Goal: Contribute content: Add original content to the website for others to see

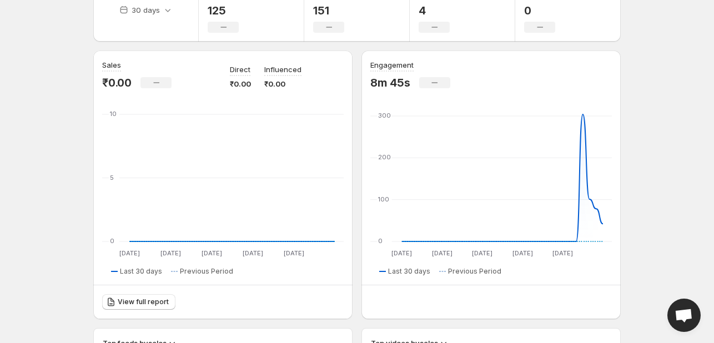
scroll to position [64, 0]
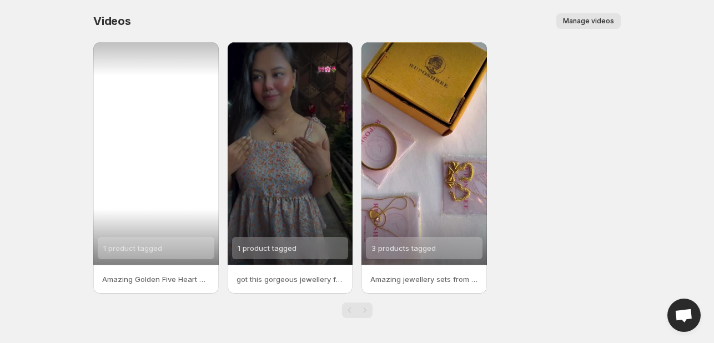
scroll to position [2, 0]
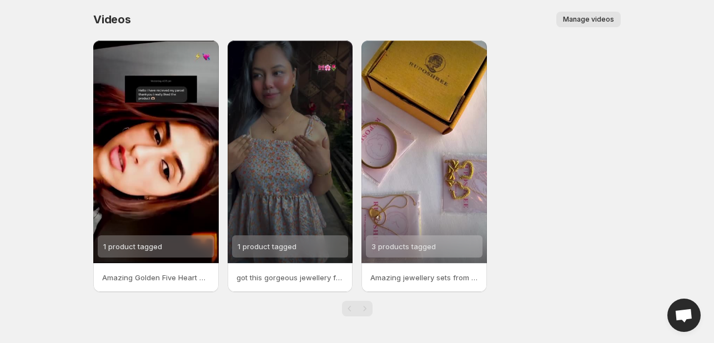
click at [592, 25] on button "Manage videos" at bounding box center [589, 20] width 64 height 16
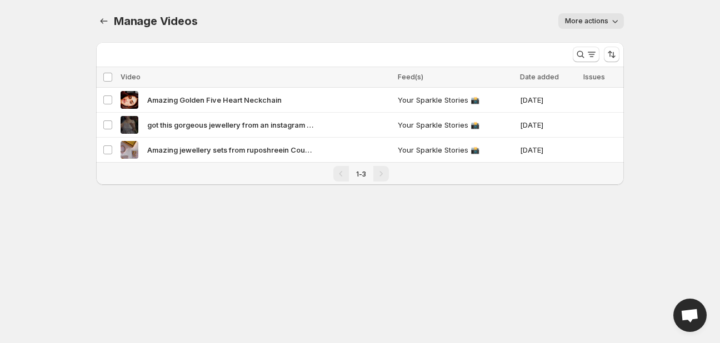
click at [598, 23] on span "More actions" at bounding box center [586, 21] width 43 height 9
click at [497, 29] on div "Manage Videos. This page is ready Manage Videos More actions More actions More …" at bounding box center [360, 21] width 528 height 42
click at [599, 28] on button "More actions" at bounding box center [591, 21] width 66 height 16
click at [454, 41] on div "Manage Videos. This page is ready Manage Videos More actions More actions More …" at bounding box center [360, 21] width 528 height 42
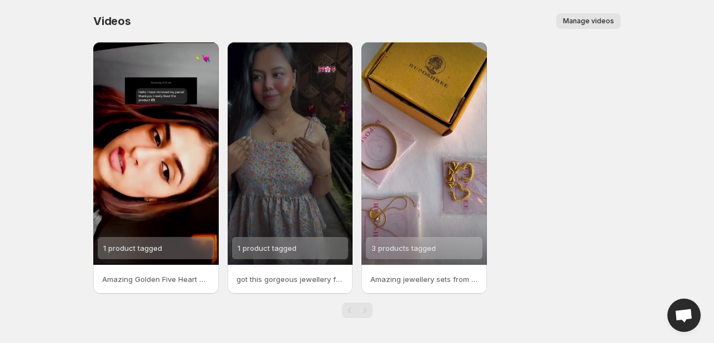
scroll to position [2, 0]
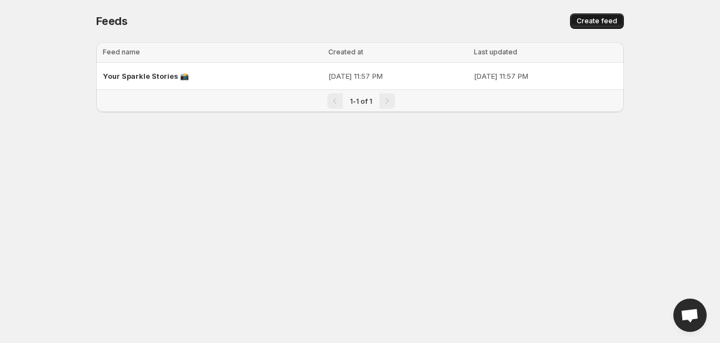
click at [587, 16] on button "Create feed" at bounding box center [597, 21] width 54 height 16
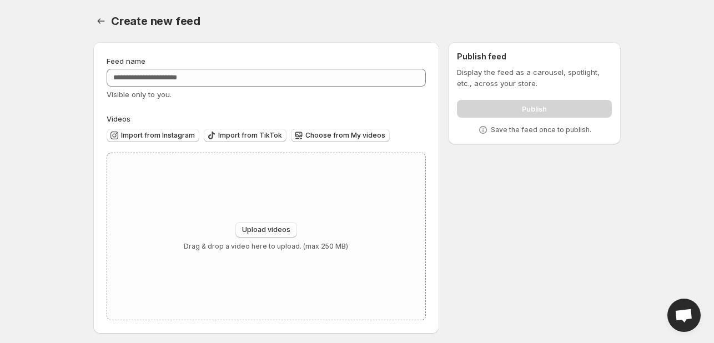
scroll to position [4, 0]
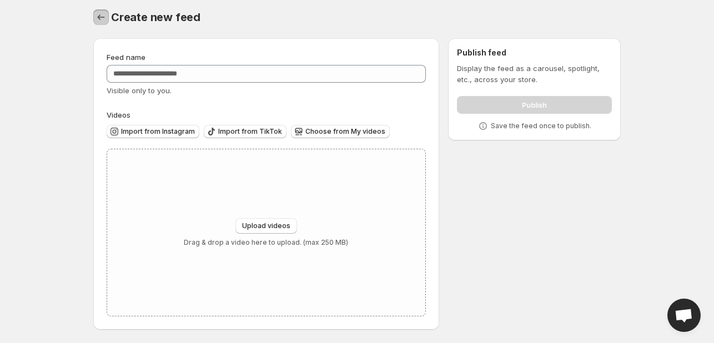
click at [101, 17] on icon "Settings" at bounding box center [101, 17] width 7 height 6
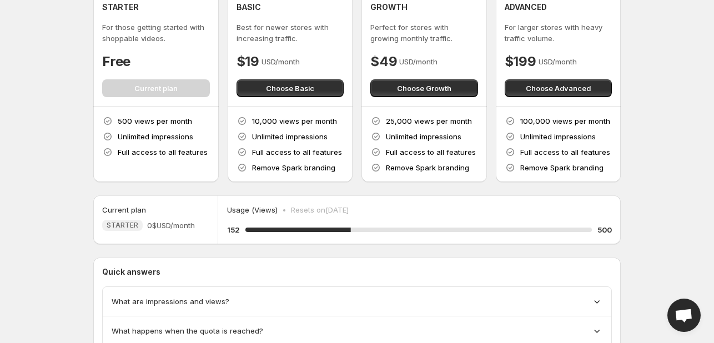
scroll to position [51, 0]
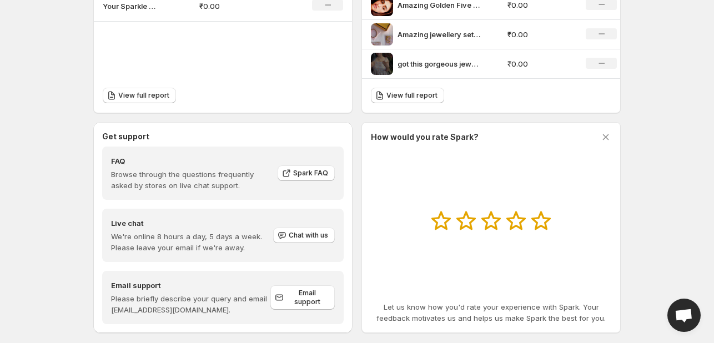
scroll to position [448, 0]
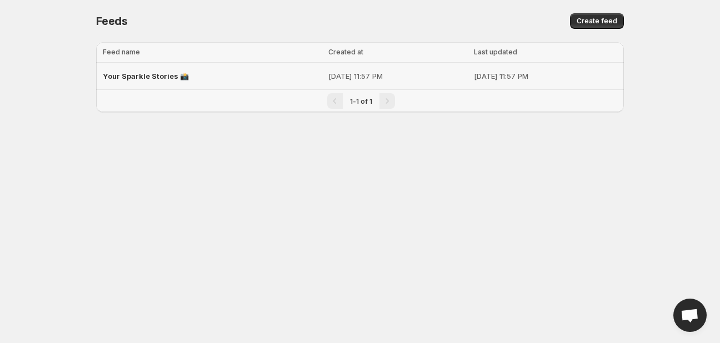
click at [161, 76] on span "Your Sparkle Stories 📸" at bounding box center [146, 76] width 86 height 9
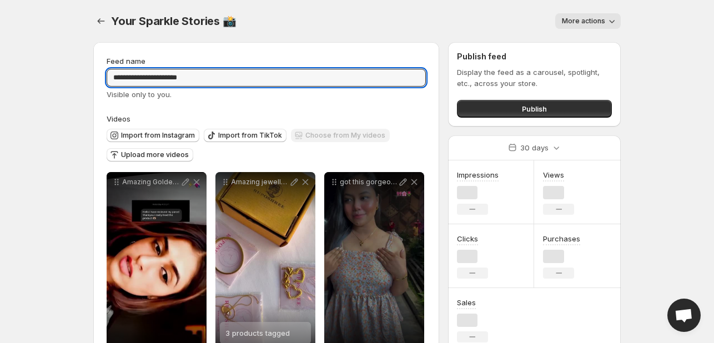
click at [161, 76] on input "**********" at bounding box center [266, 78] width 319 height 18
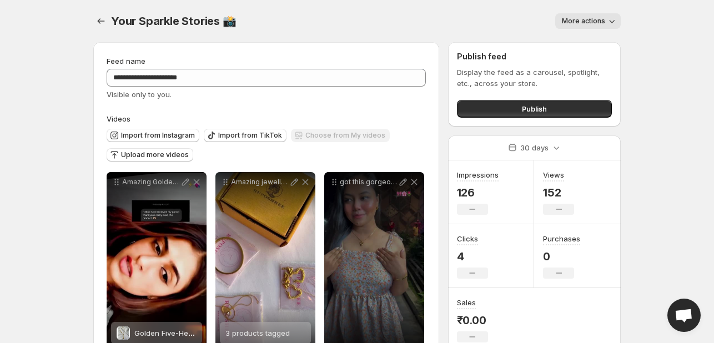
click at [235, 41] on div "Your Sparkle Stories 📸. This page is ready Your Sparkle Stories 📸 More actions …" at bounding box center [357, 21] width 528 height 42
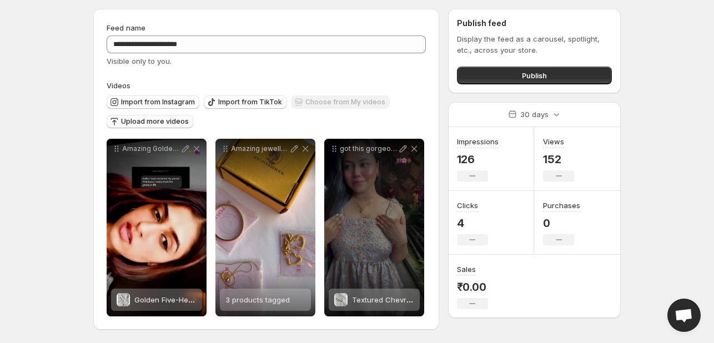
click at [154, 121] on span "Upload more videos" at bounding box center [155, 121] width 68 height 9
click at [137, 101] on span "Import from Instagram" at bounding box center [158, 102] width 74 height 9
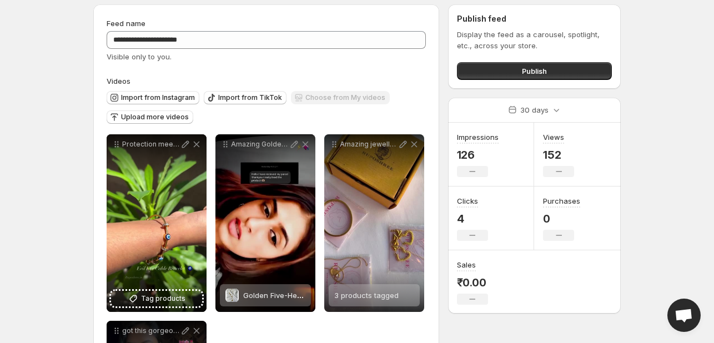
scroll to position [0, 0]
